Goal: Transaction & Acquisition: Purchase product/service

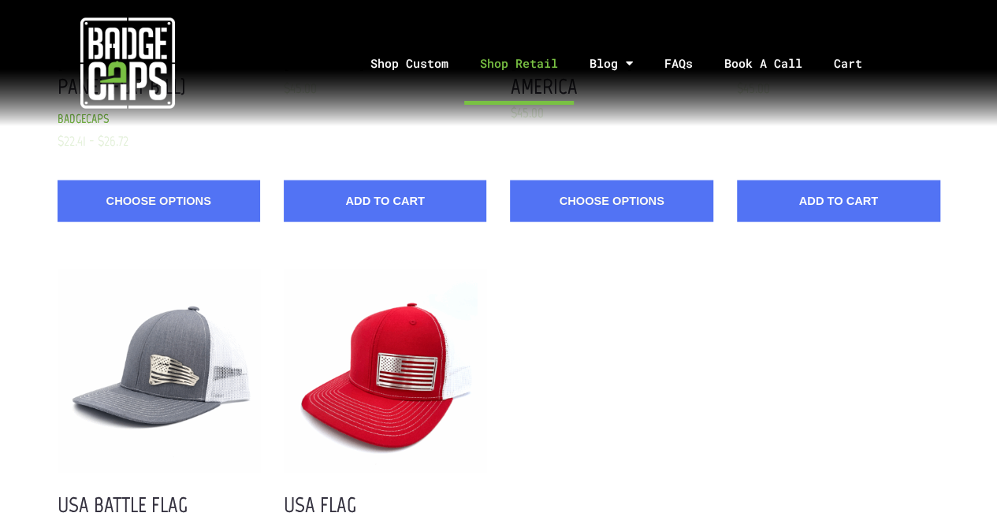
scroll to position [1715, 0]
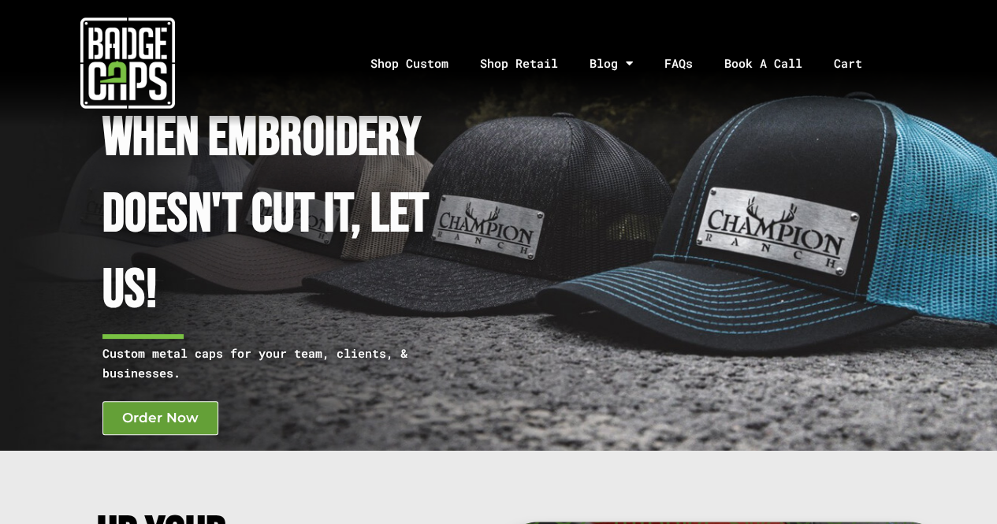
click at [144, 419] on span "Order Now" at bounding box center [160, 418] width 76 height 13
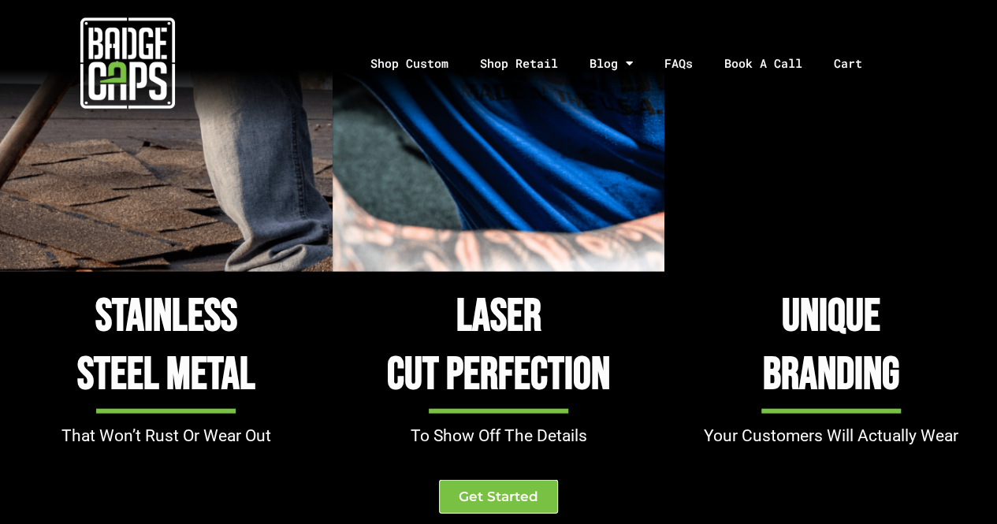
scroll to position [1596, 0]
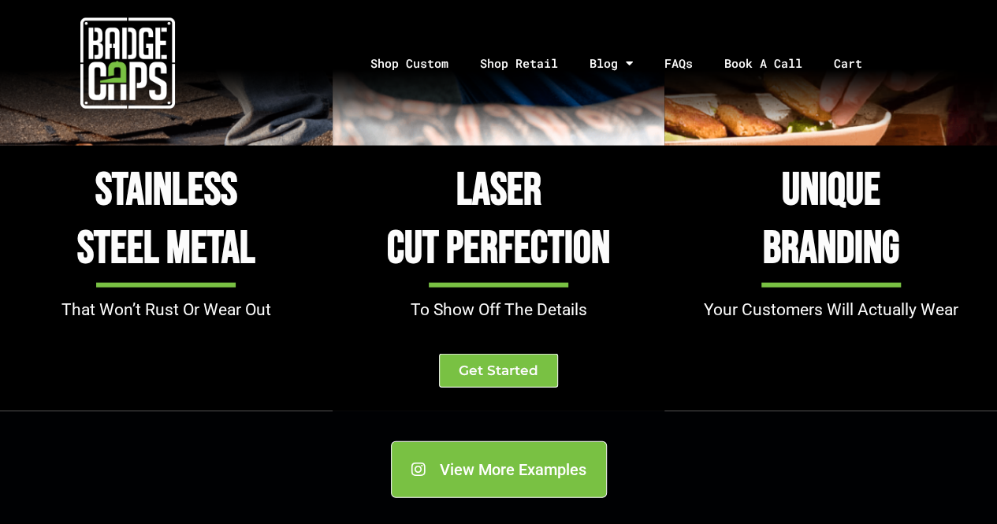
click at [438, 362] on div "Get Started" at bounding box center [499, 371] width 333 height 34
click at [457, 368] on link "Get Started" at bounding box center [498, 371] width 119 height 34
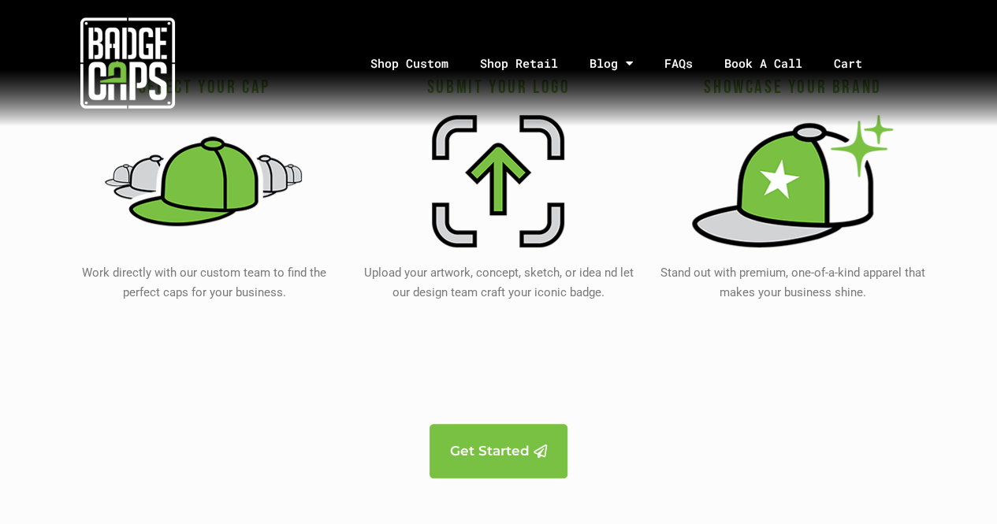
scroll to position [3149, 0]
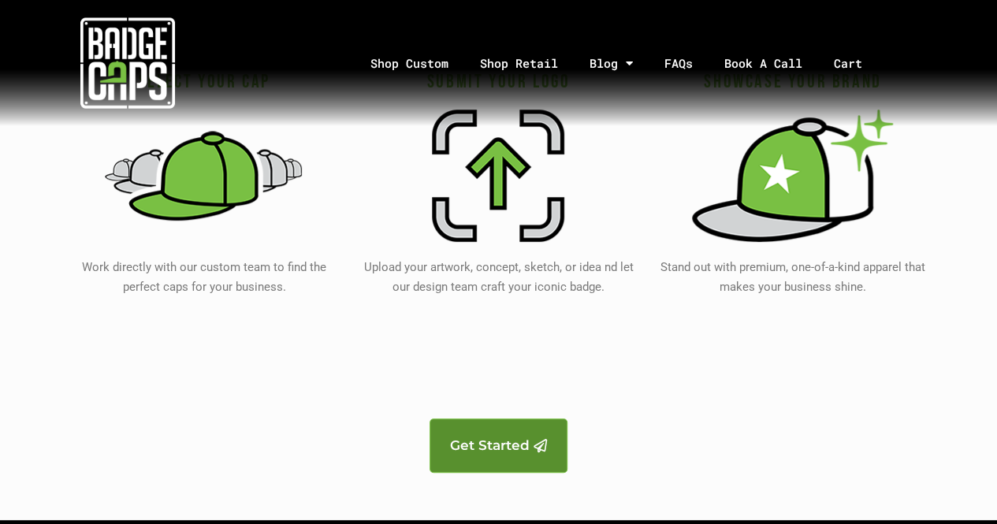
click at [493, 439] on span "Get Started" at bounding box center [490, 445] width 80 height 13
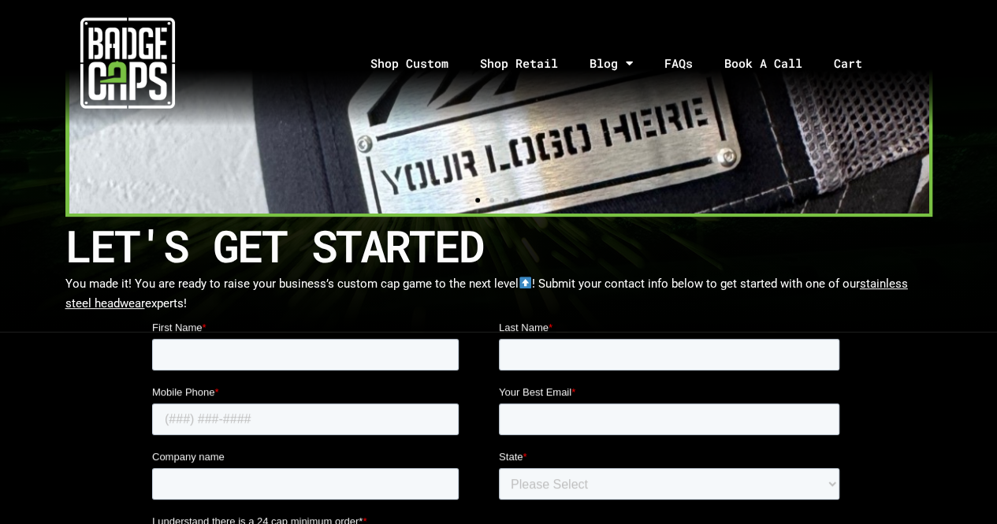
scroll to position [192, 0]
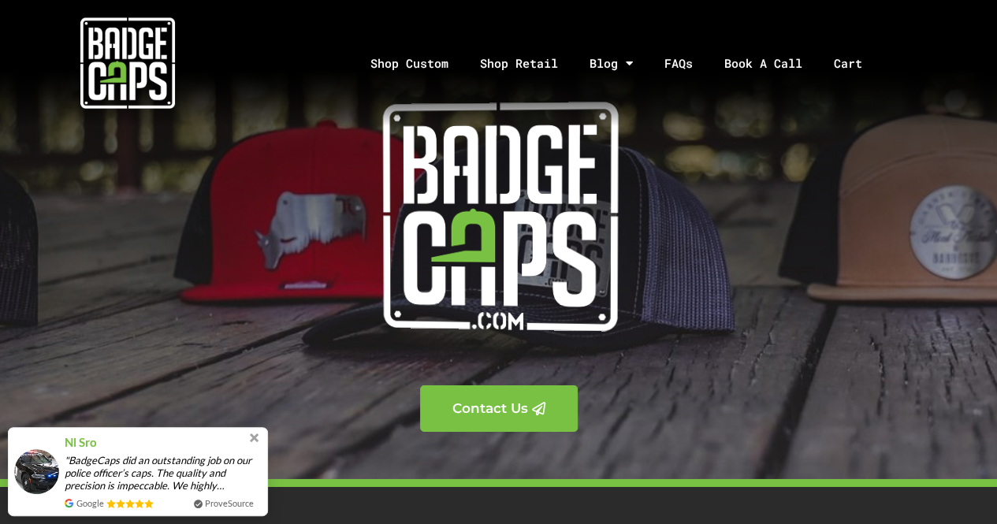
scroll to position [5512, 0]
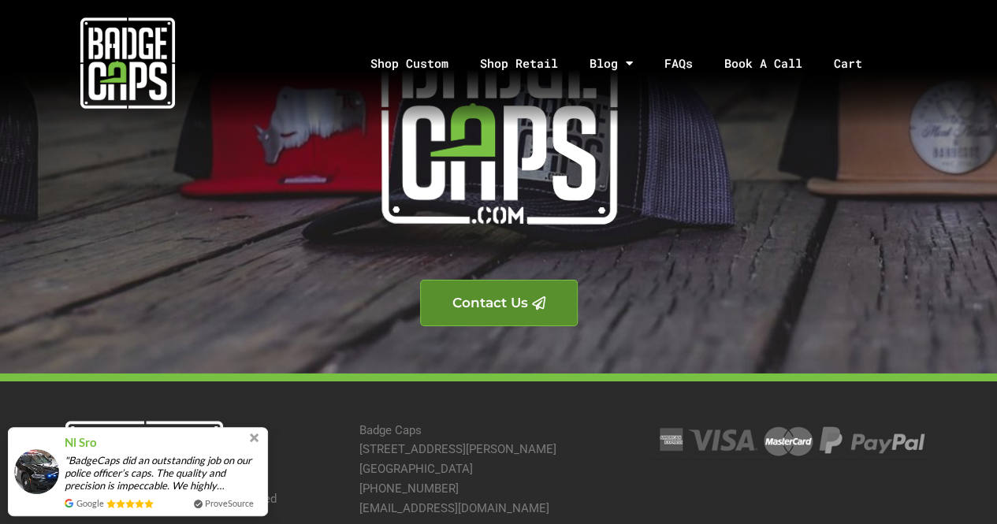
click at [438, 296] on link "Contact Us" at bounding box center [499, 303] width 158 height 47
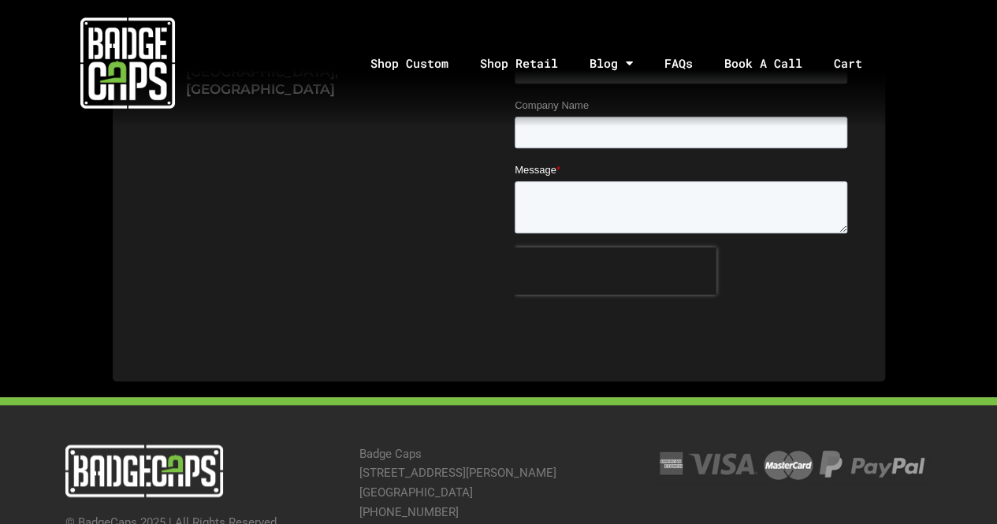
scroll to position [654, 0]
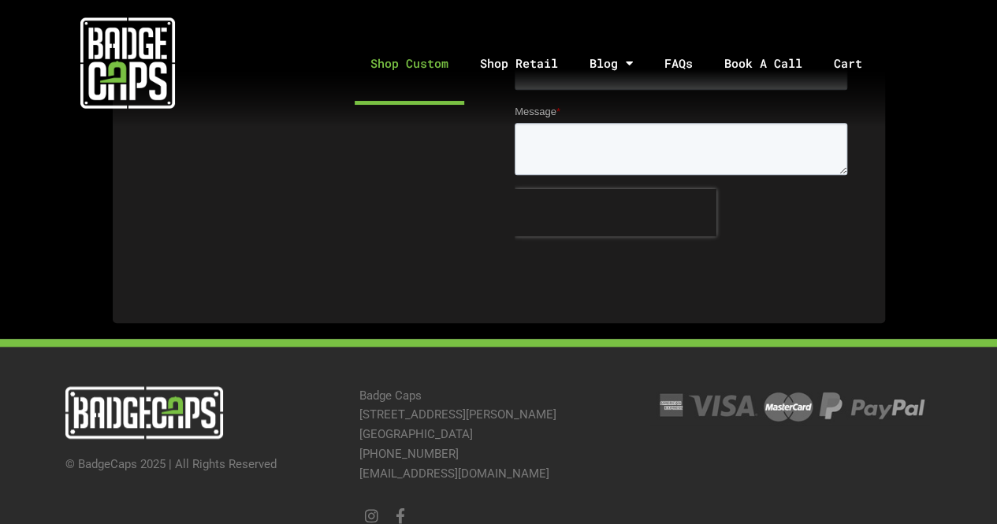
click at [455, 60] on link "Shop Custom" at bounding box center [410, 63] width 110 height 83
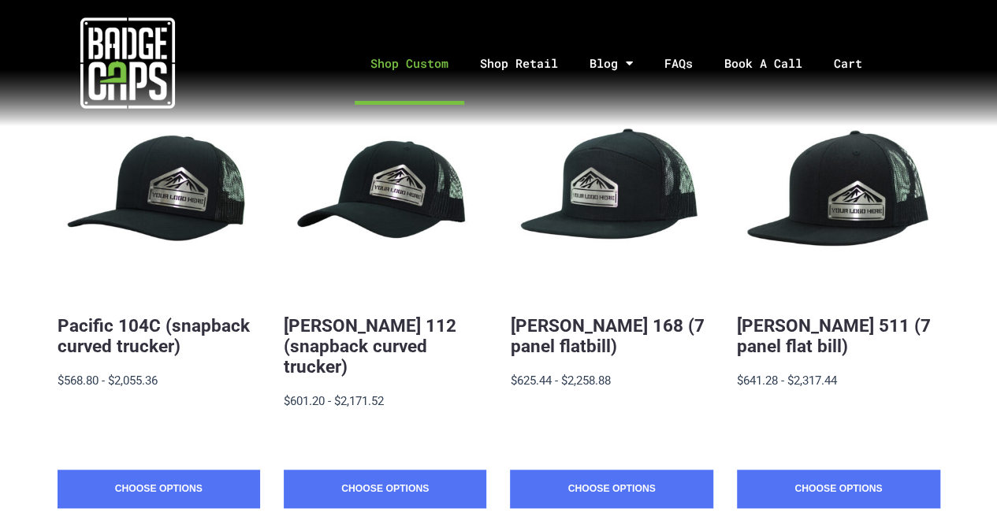
scroll to position [325, 0]
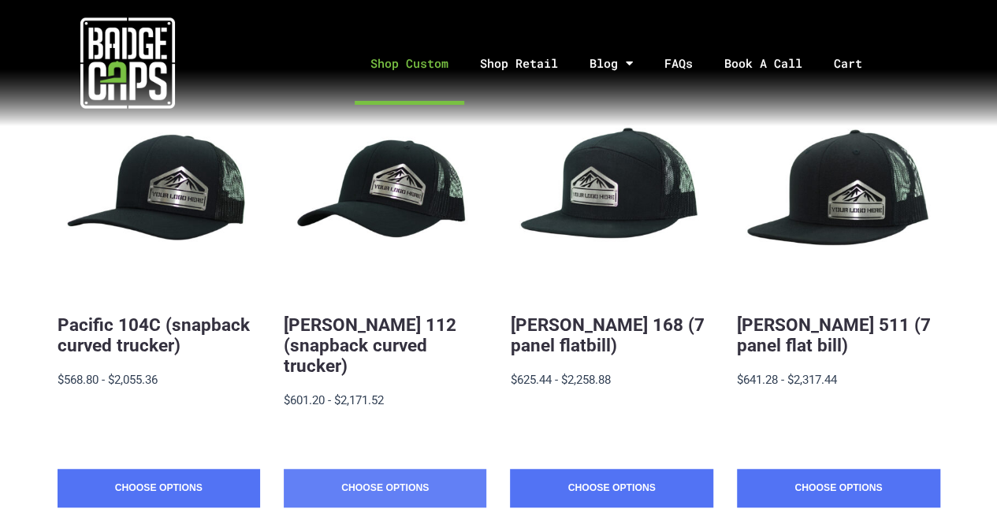
click at [369, 476] on link "Choose Options" at bounding box center [385, 488] width 203 height 39
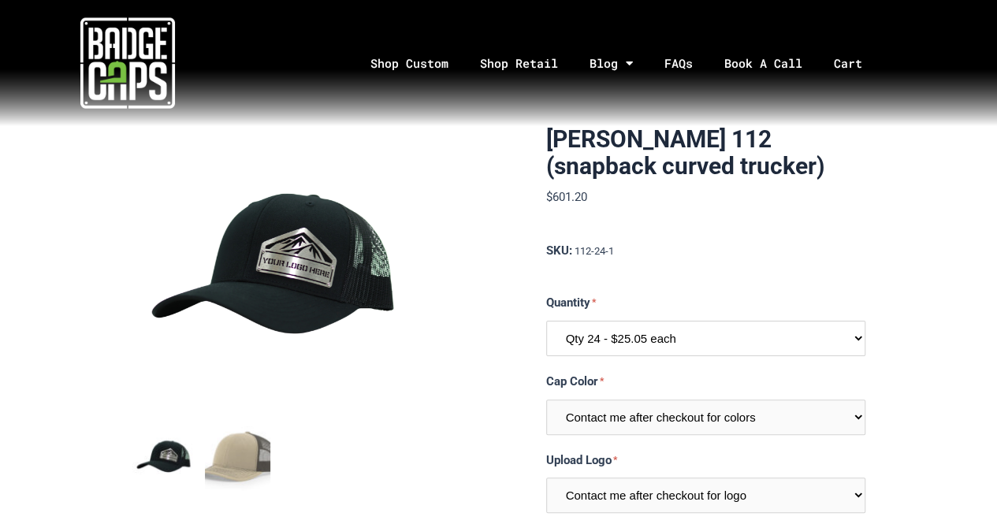
click at [621, 341] on select "Qty 24 - $25.05 each Qty 48 - $24.24 each Qty 96 - $22.62 each" at bounding box center [705, 338] width 319 height 35
select select "199"
click at [546, 321] on select "Qty 24 - $25.05 each Qty 48 - $24.24 each Qty 96 - $22.62 each" at bounding box center [705, 338] width 319 height 35
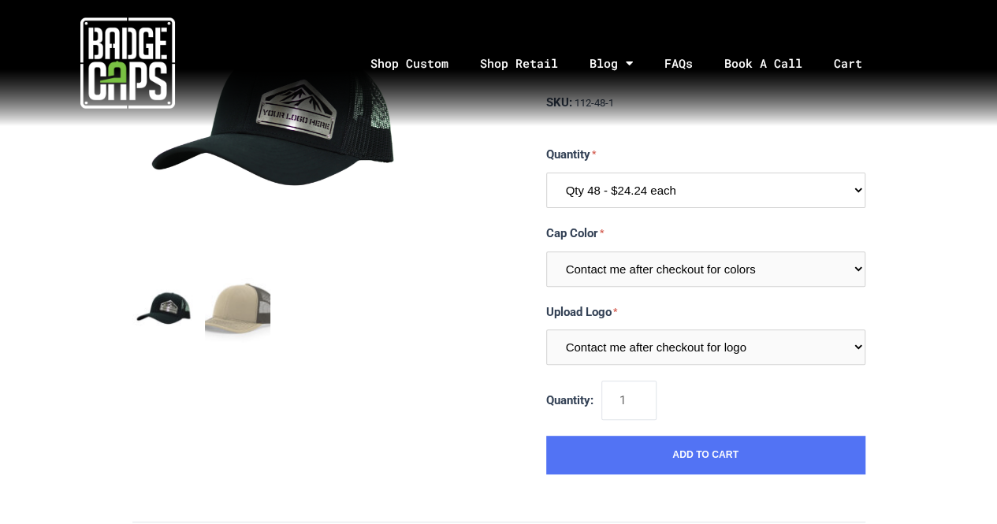
scroll to position [147, 0]
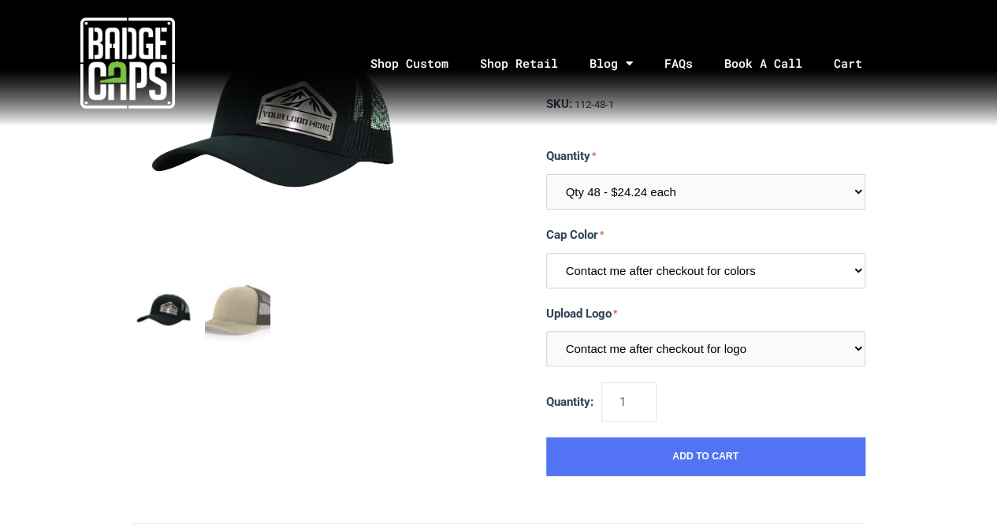
click at [561, 267] on select "Contact me after checkout for colors" at bounding box center [705, 270] width 319 height 35
click at [572, 332] on select "Contact me after checkout for logo" at bounding box center [705, 348] width 319 height 35
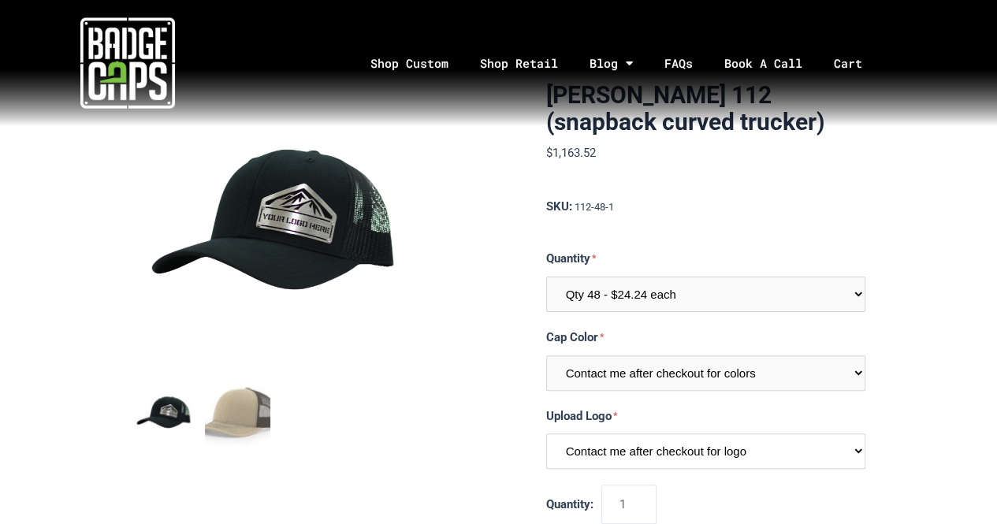
scroll to position [41, 0]
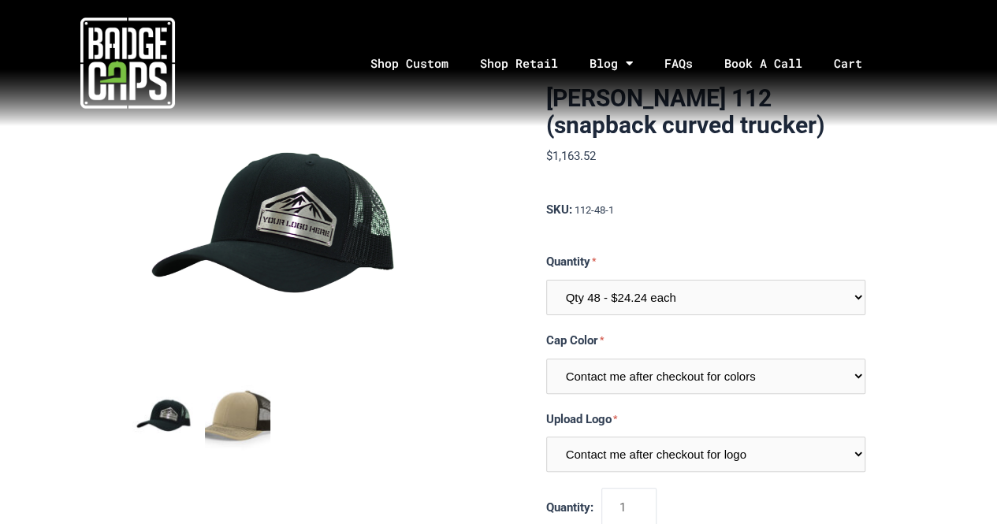
click at [233, 426] on img "mark as featured image" at bounding box center [237, 417] width 65 height 65
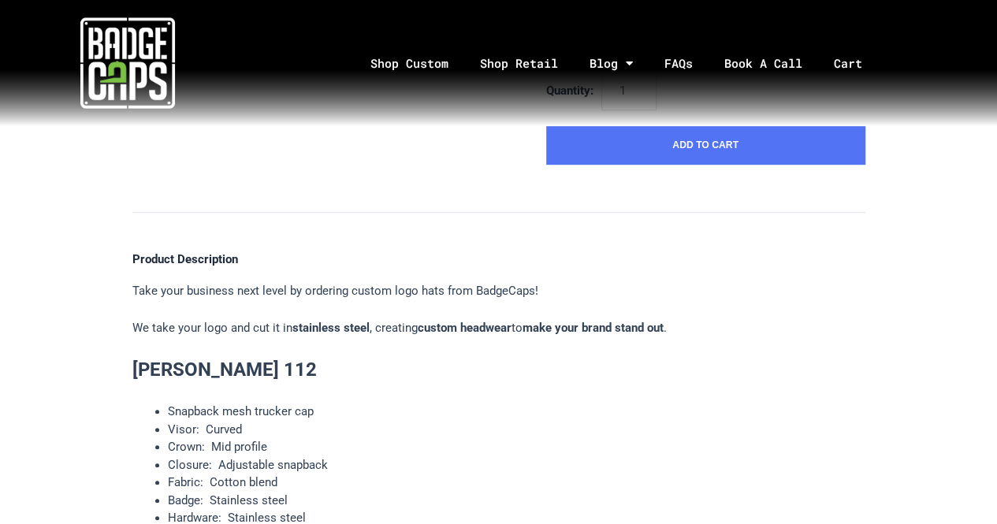
scroll to position [503, 0]
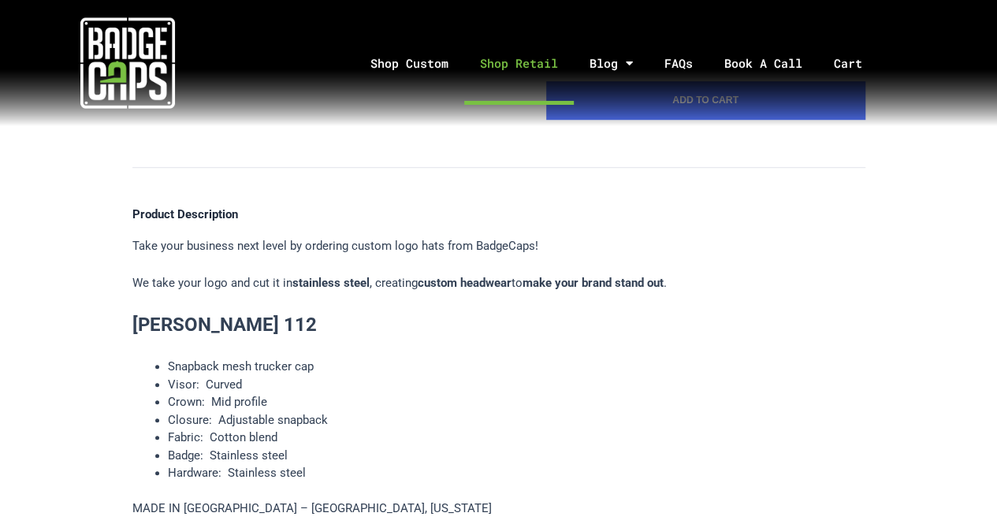
click at [527, 65] on link "Shop Retail" at bounding box center [519, 63] width 110 height 83
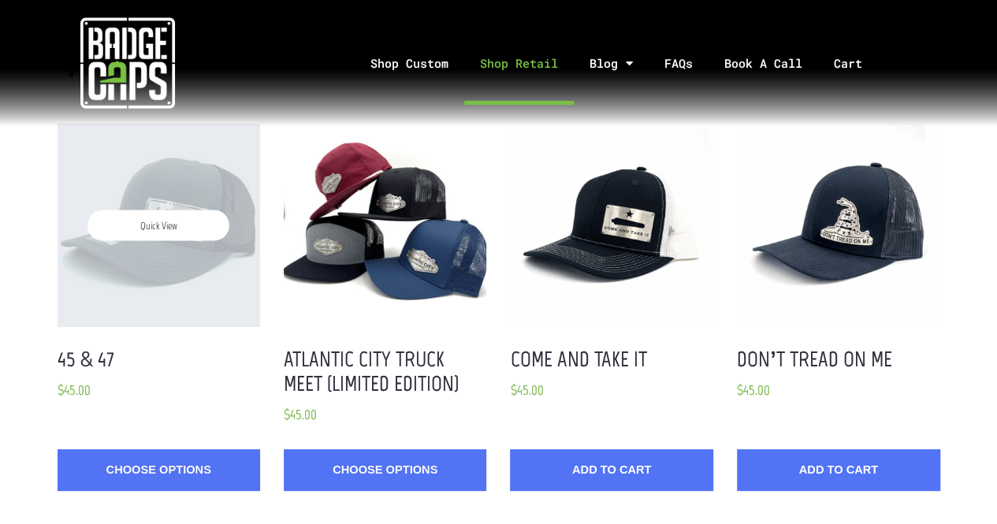
scroll to position [89, 0]
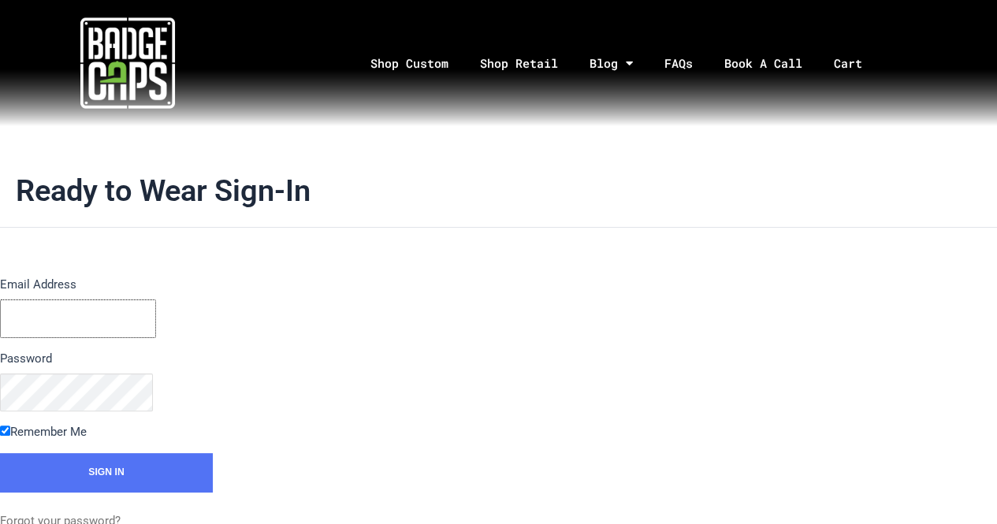
click at [125, 317] on body "Skip to content Shop Custom Shop Retail Blog Feed Blog Highlights FAQs Book A C…" at bounding box center [498, 412] width 997 height 824
type input "[PERSON_NAME]"
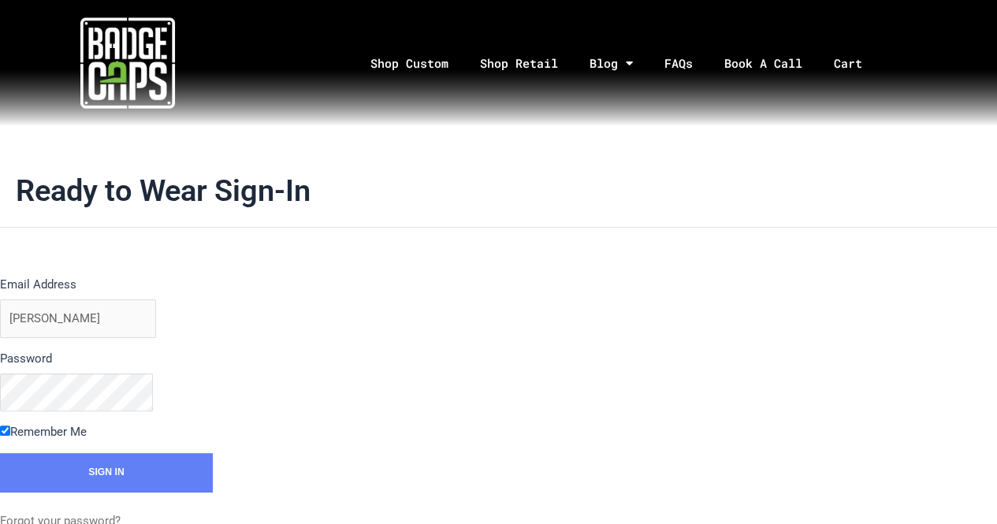
click at [89, 473] on input "Sign In" at bounding box center [106, 472] width 213 height 39
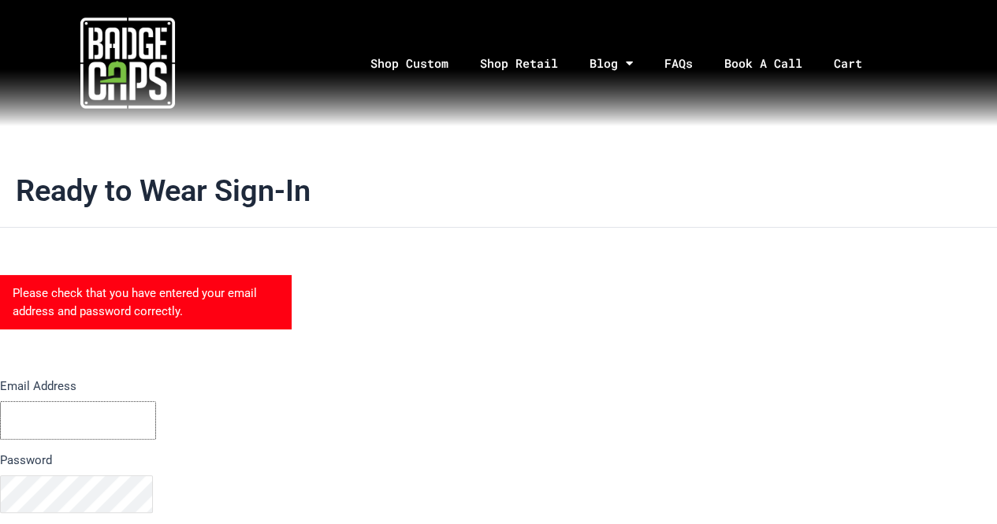
click at [68, 417] on input "Email Address" at bounding box center [78, 420] width 156 height 39
type input "kelli@bodyguardbumpers.com"
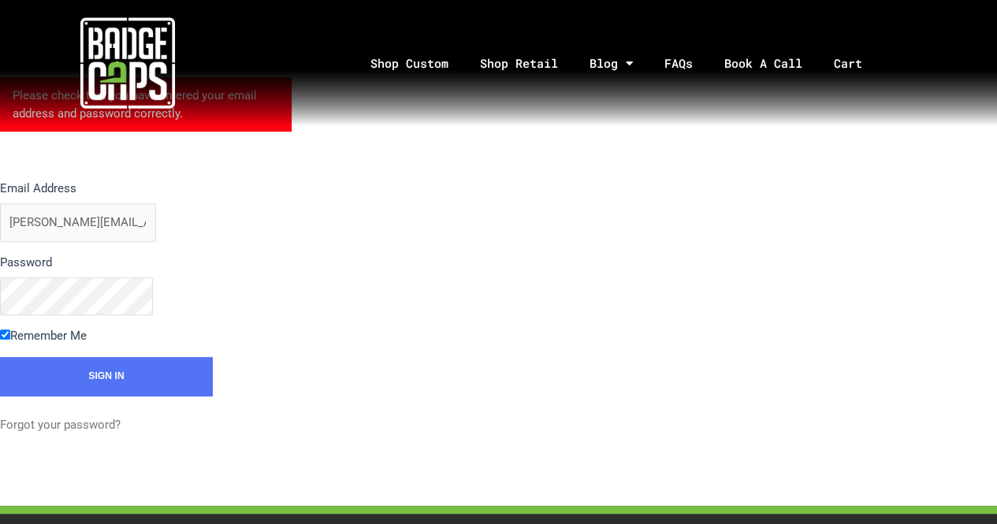
scroll to position [199, 0]
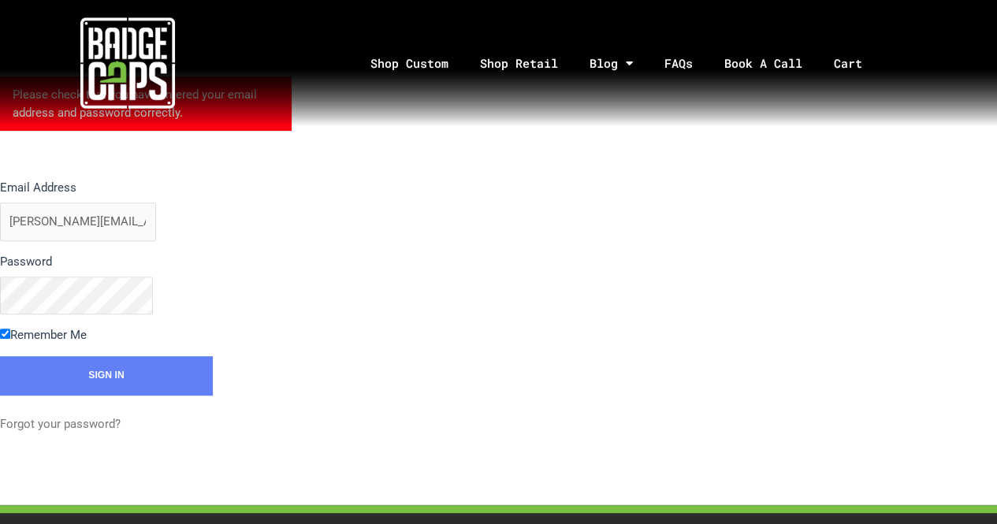
click at [129, 384] on input "Sign In" at bounding box center [106, 375] width 213 height 39
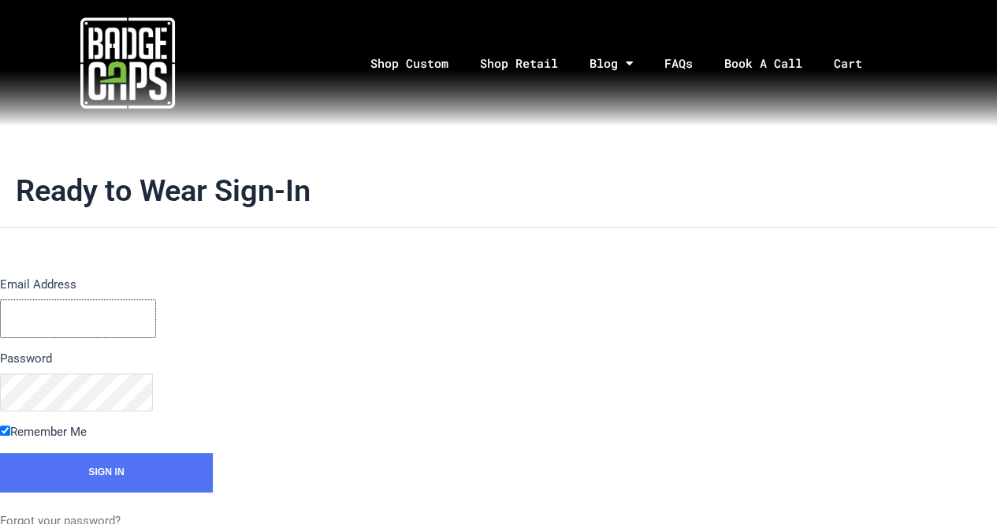
click at [134, 322] on body "Skip to content Shop Custom Shop Retail Blog Feed Blog Highlights FAQs Book A C…" at bounding box center [498, 412] width 997 height 824
type input "kelli@bodyguardbumpers.com"
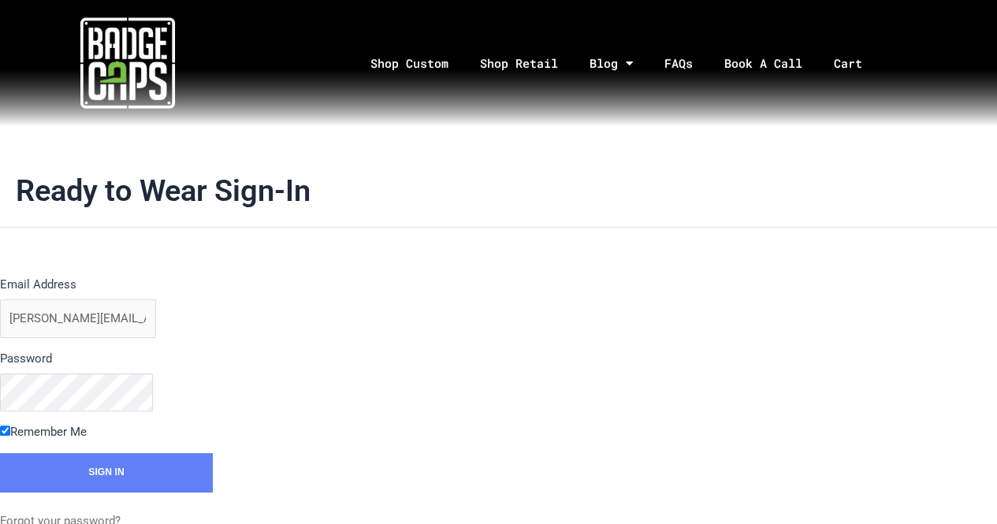
click at [99, 459] on input "Sign In" at bounding box center [106, 472] width 213 height 39
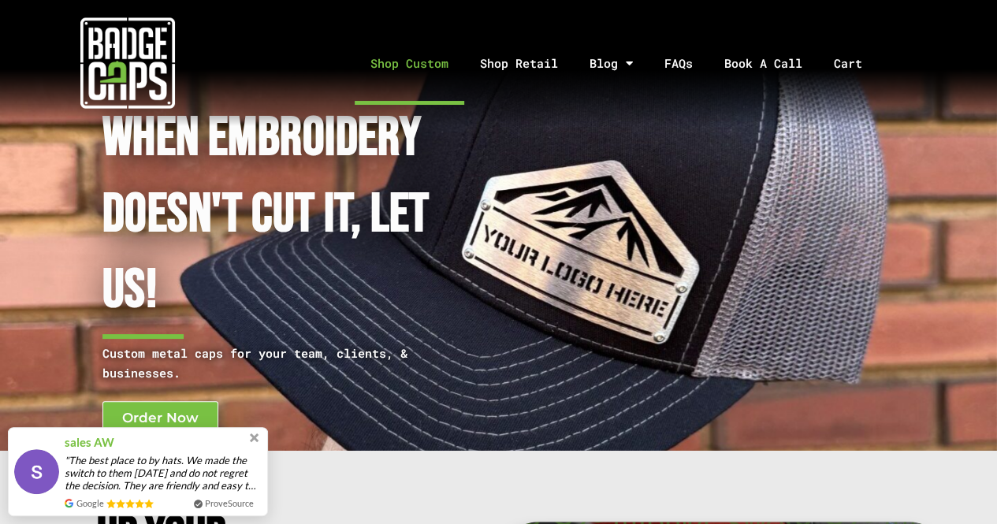
click at [414, 65] on link "Shop Custom" at bounding box center [410, 63] width 110 height 83
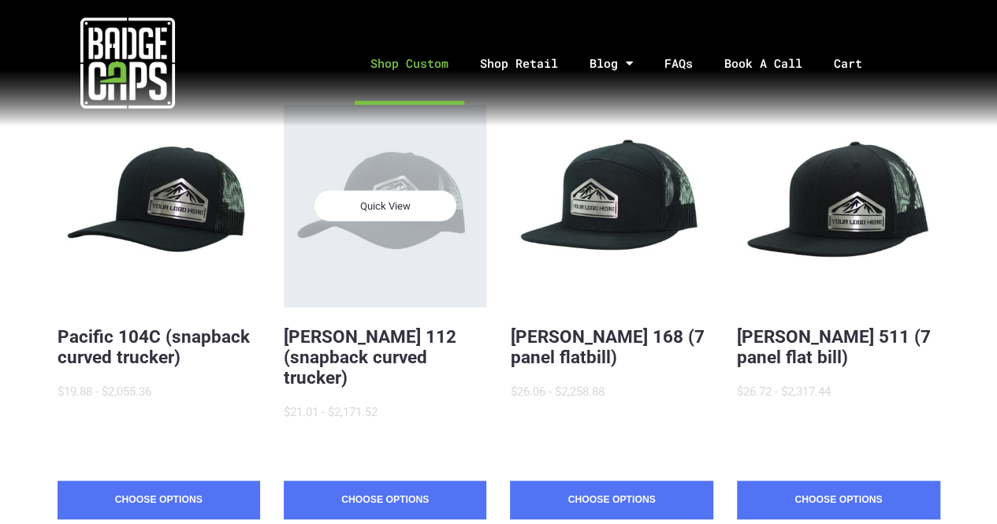
scroll to position [314, 0]
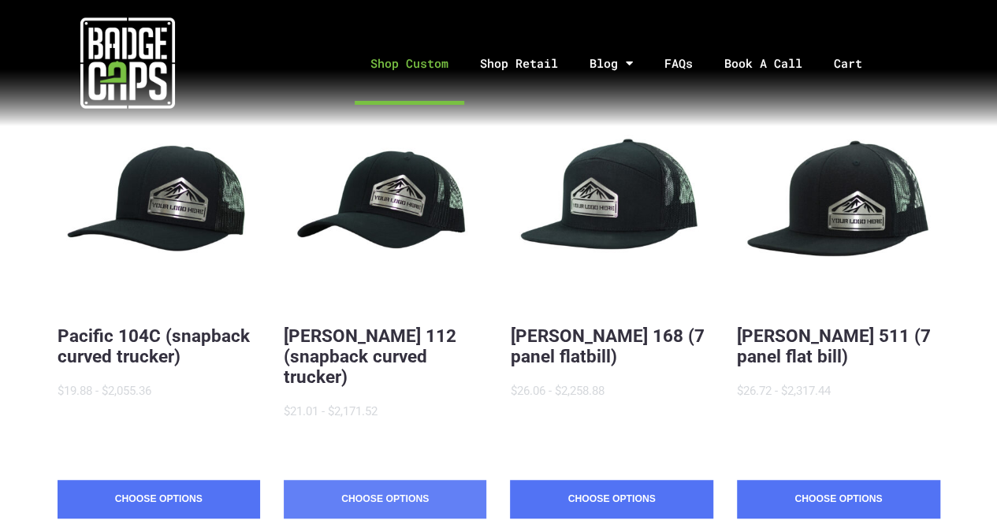
click at [408, 480] on link "Choose Options" at bounding box center [385, 499] width 203 height 39
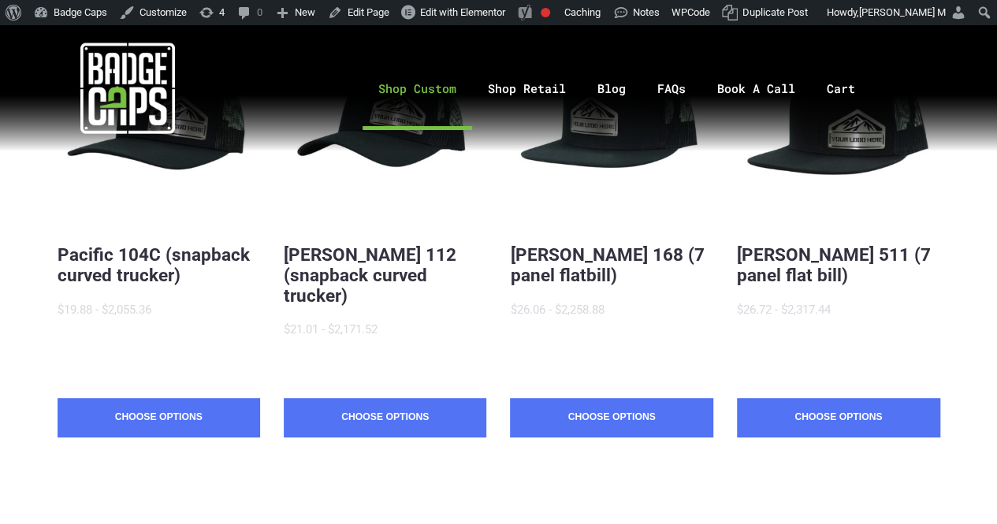
scroll to position [314, 0]
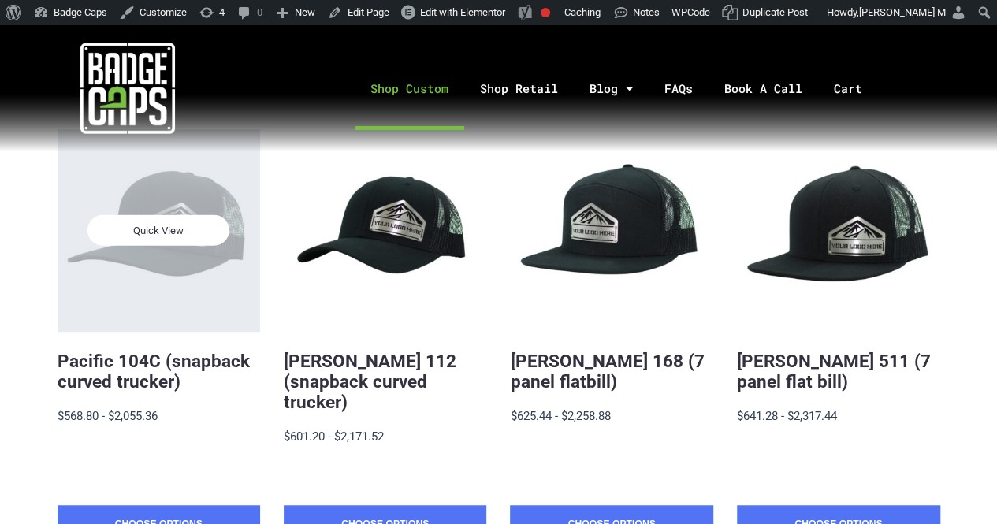
click at [173, 295] on div "Quick View" at bounding box center [159, 230] width 203 height 203
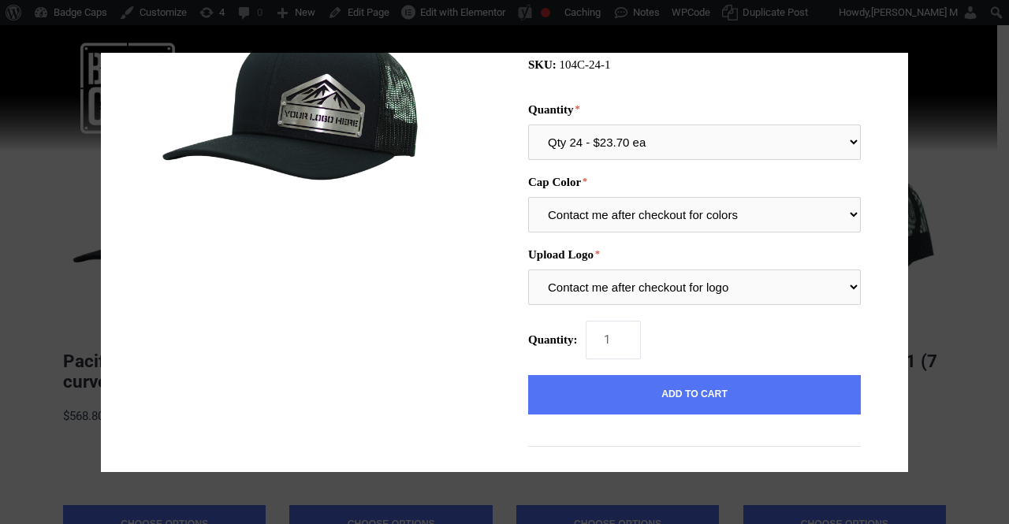
scroll to position [131, 0]
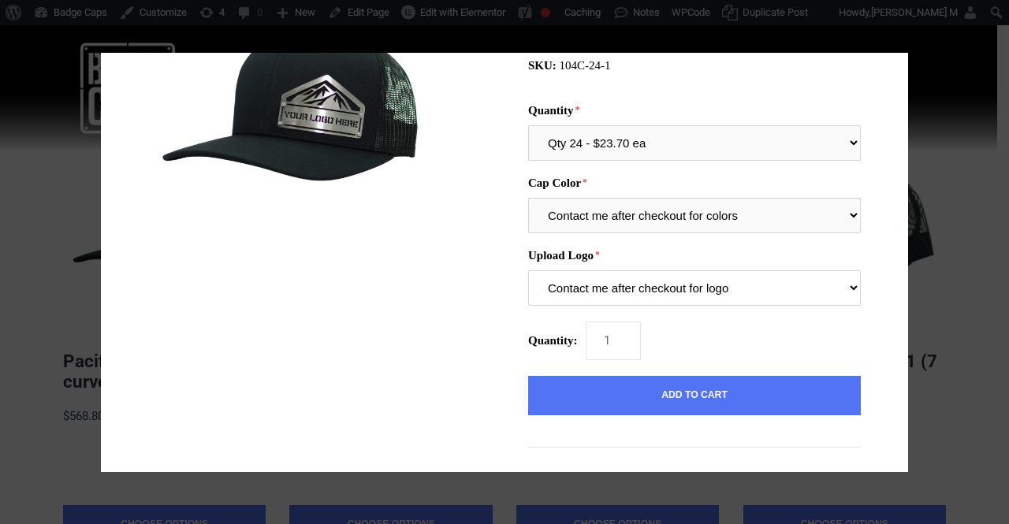
click at [554, 285] on select "Contact me after checkout for logo" at bounding box center [694, 287] width 333 height 35
click at [598, 258] on label "Upload Logo" at bounding box center [694, 255] width 333 height 13
click at [598, 270] on select "Contact me after checkout for logo" at bounding box center [694, 287] width 333 height 35
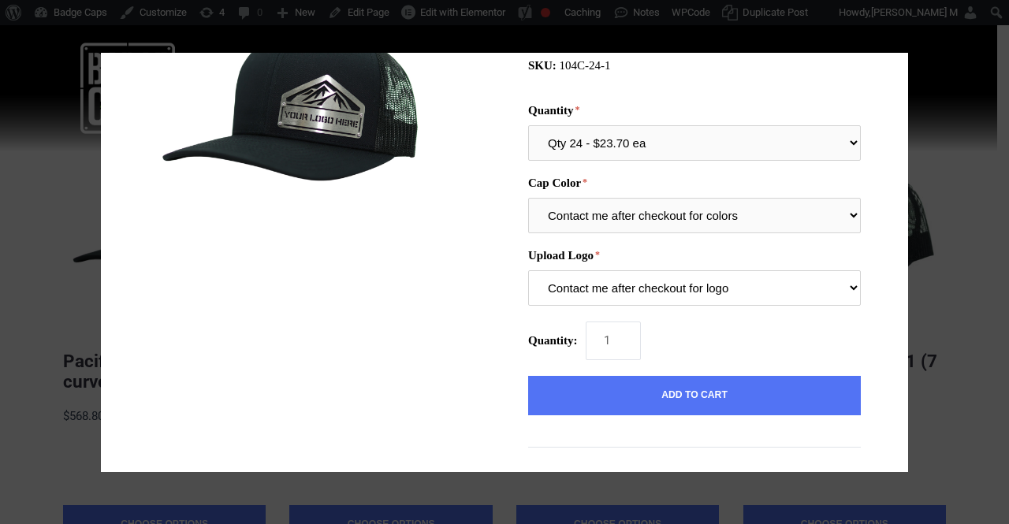
scroll to position [0, 0]
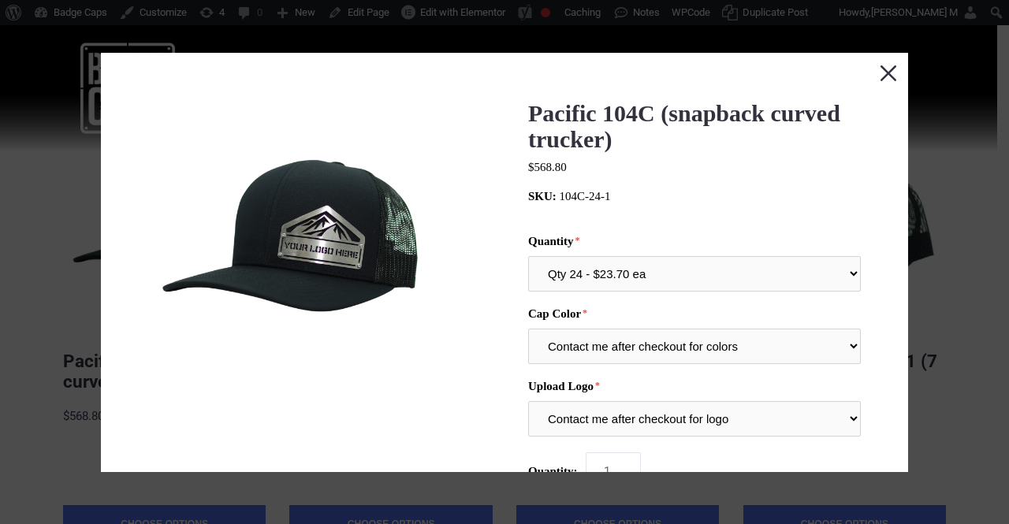
click at [869, 77] on button "Close this dialog window" at bounding box center [888, 72] width 39 height 39
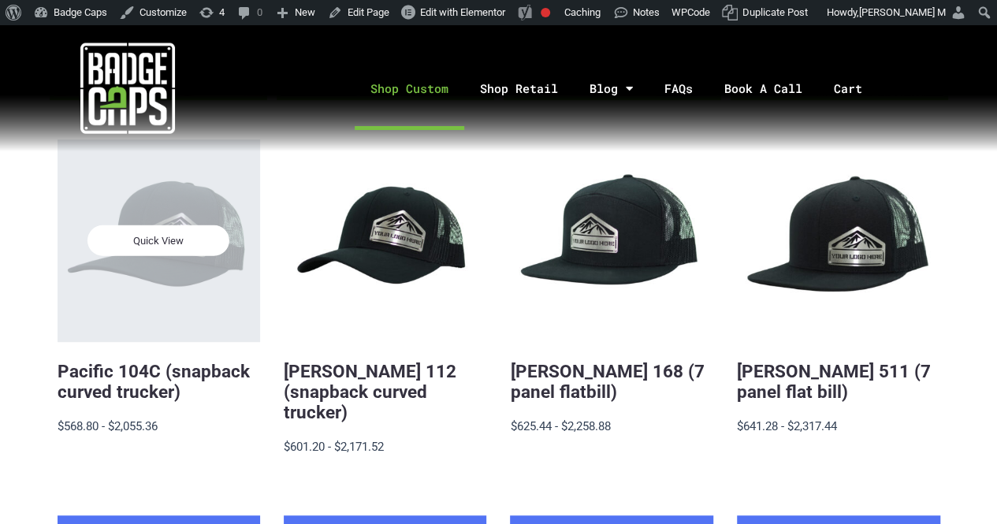
scroll to position [326, 0]
